Goal: Find specific page/section: Find specific page/section

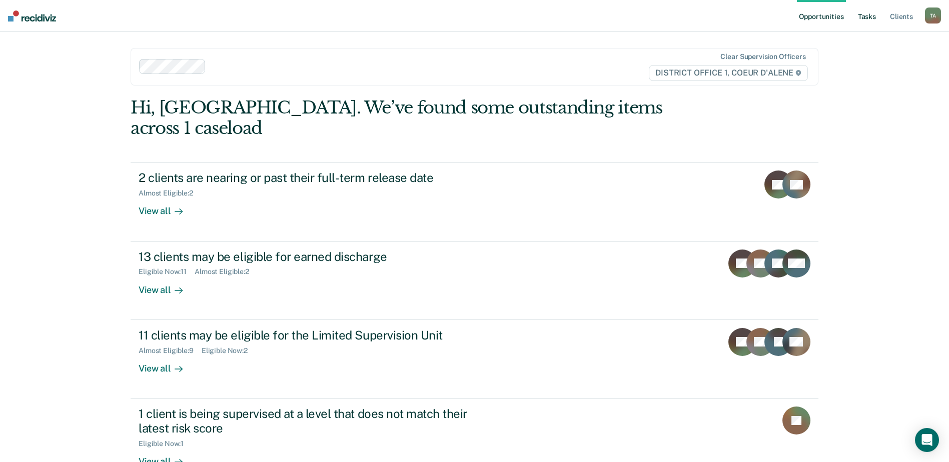
click at [861, 20] on link "Tasks" at bounding box center [867, 16] width 22 height 32
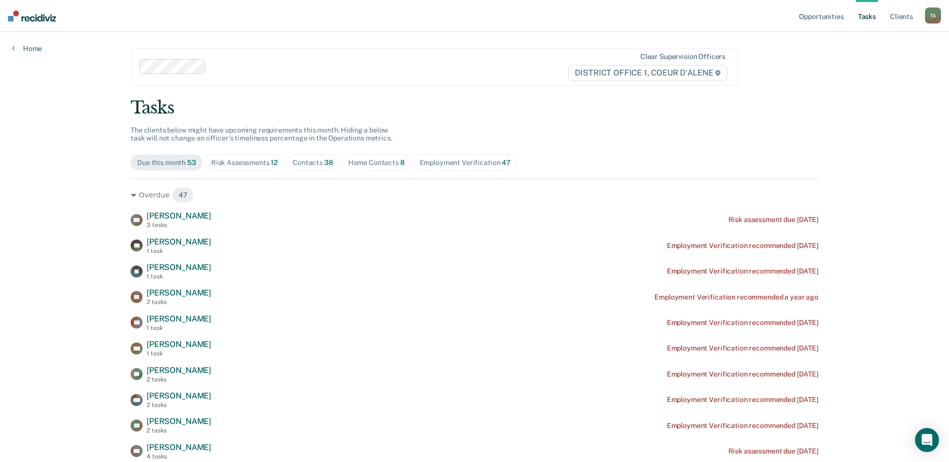
click at [361, 163] on div "Home Contacts 8" at bounding box center [376, 163] width 57 height 9
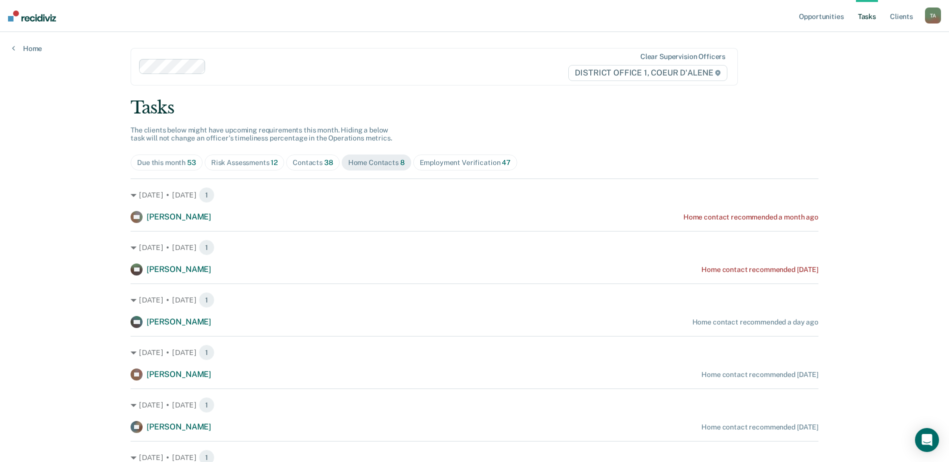
click at [271, 163] on span "12" at bounding box center [274, 163] width 7 height 8
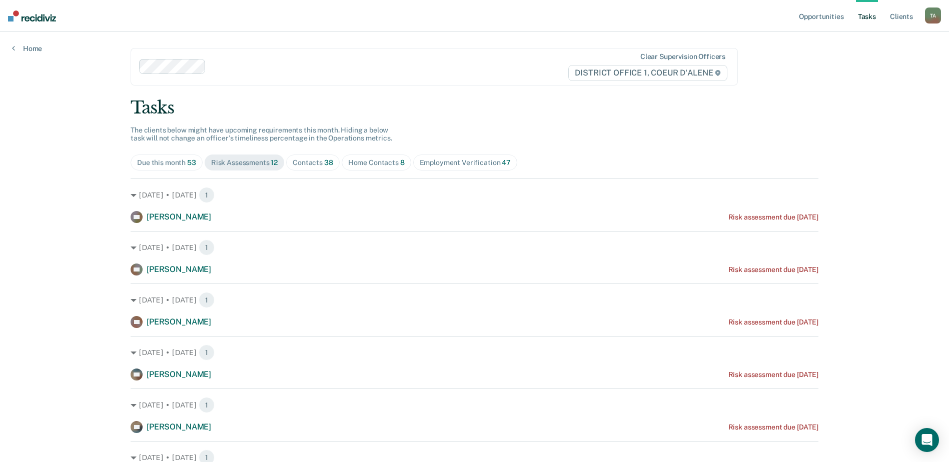
click at [349, 168] on span "Home Contacts 8" at bounding box center [377, 163] width 70 height 16
